Goal: Navigation & Orientation: Find specific page/section

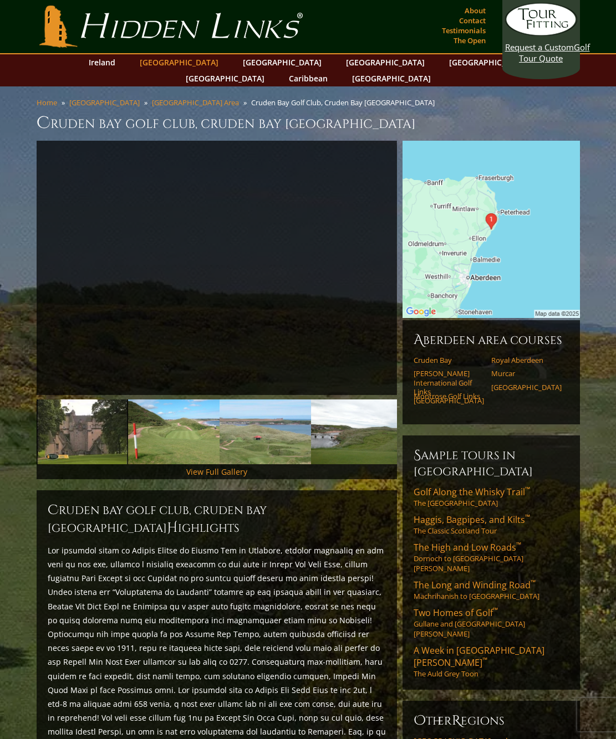
click at [188, 62] on link "[GEOGRAPHIC_DATA]" at bounding box center [179, 62] width 90 height 16
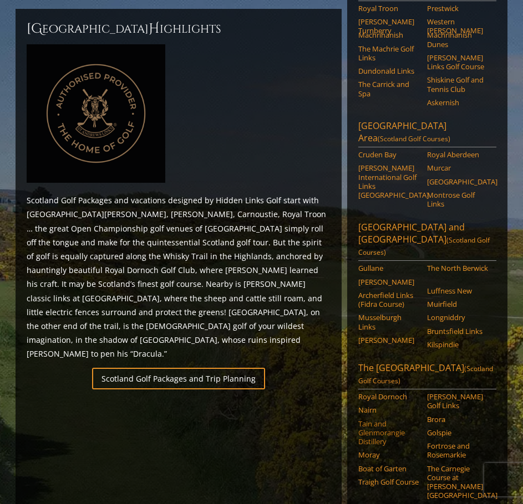
scroll to position [458, 0]
